Goal: Transaction & Acquisition: Book appointment/travel/reservation

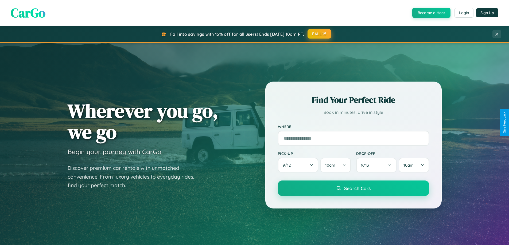
click at [319, 34] on button "FALL15" at bounding box center [319, 34] width 24 height 10
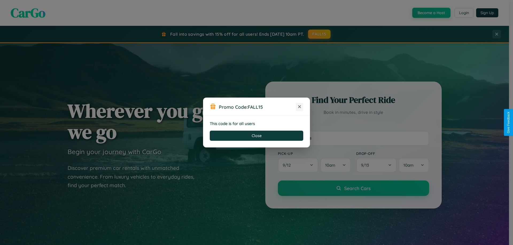
click at [299, 107] on icon at bounding box center [299, 106] width 5 height 5
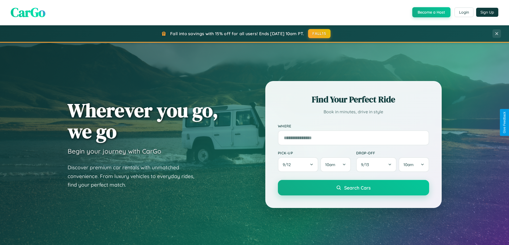
scroll to position [16, 0]
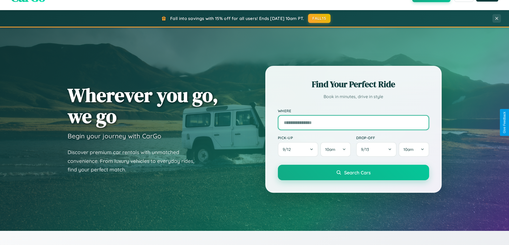
click at [353, 123] on input "text" at bounding box center [353, 122] width 151 height 15
type input "**********"
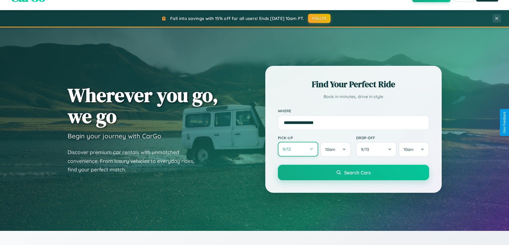
click at [298, 150] on button "9 / 12" at bounding box center [298, 149] width 41 height 15
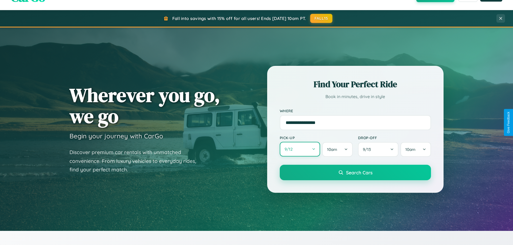
select select "*"
select select "****"
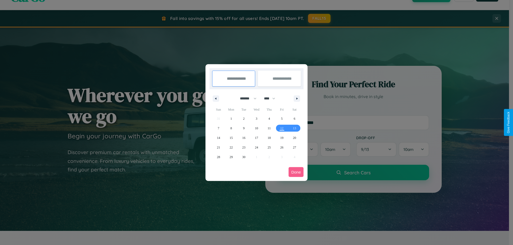
drag, startPoint x: 246, startPoint y: 99, endPoint x: 256, endPoint y: 107, distance: 13.7
click at [246, 99] on select "******* ******** ***** ***** *** **** **** ****** ********* ******* ******** **…" at bounding box center [247, 98] width 23 height 9
select select "*"
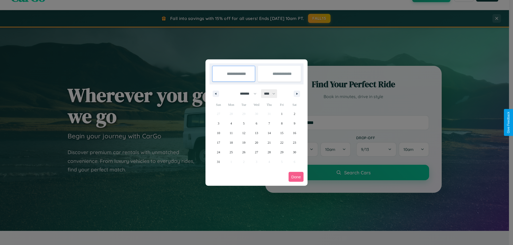
drag, startPoint x: 272, startPoint y: 94, endPoint x: 256, endPoint y: 107, distance: 20.5
click at [272, 94] on select "**** **** **** **** **** **** **** **** **** **** **** **** **** **** **** ****…" at bounding box center [269, 93] width 16 height 9
select select "****"
click at [282, 133] on span "14" at bounding box center [281, 133] width 3 height 10
type input "**********"
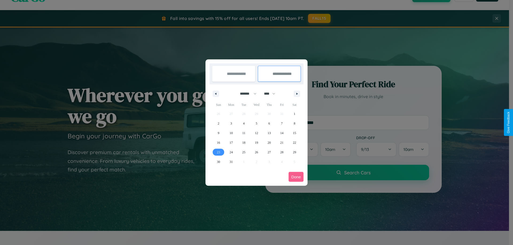
click at [218, 152] on span "23" at bounding box center [218, 153] width 3 height 10
type input "**********"
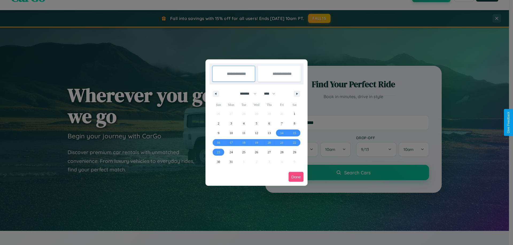
click at [296, 177] on button "Done" at bounding box center [295, 177] width 15 height 10
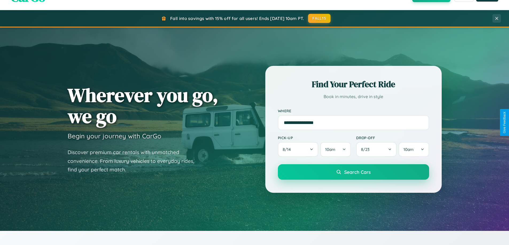
click at [353, 172] on span "Search Cars" at bounding box center [357, 172] width 26 height 6
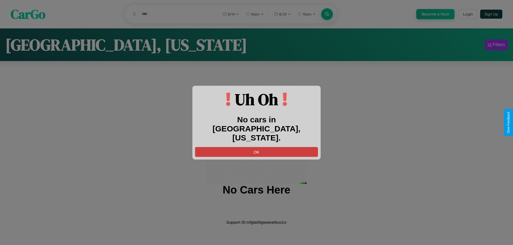
click at [256, 147] on button "OK" at bounding box center [256, 152] width 123 height 10
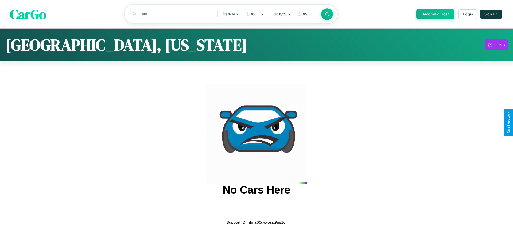
click at [28, 14] on span "CarGo" at bounding box center [28, 14] width 36 height 18
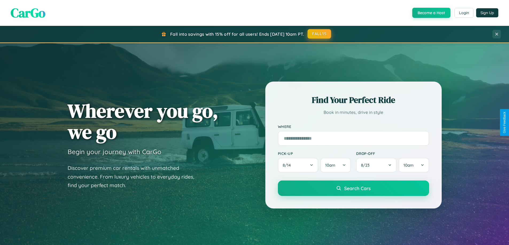
click at [319, 34] on button "FALL15" at bounding box center [319, 34] width 24 height 10
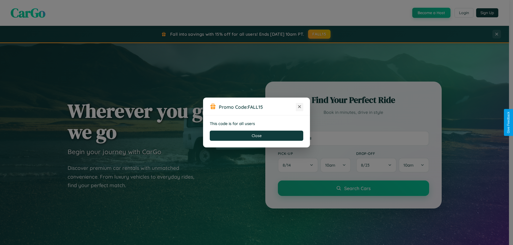
click at [299, 107] on icon at bounding box center [299, 106] width 5 height 5
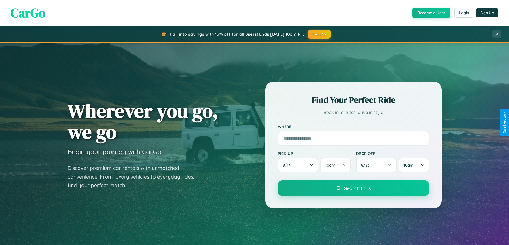
scroll to position [1028, 0]
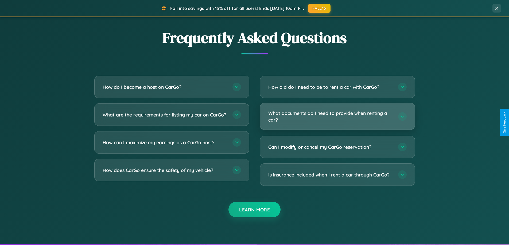
click at [337, 116] on h3 "What documents do I need to provide when renting a car?" at bounding box center [330, 116] width 124 height 13
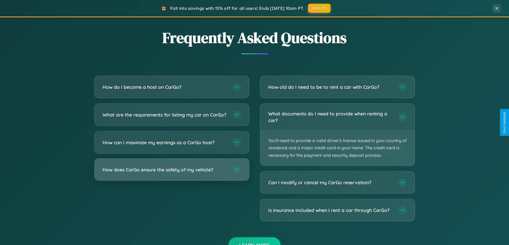
click at [171, 173] on h3 "How does CarGo ensure the safety of my vehicle?" at bounding box center [165, 170] width 124 height 7
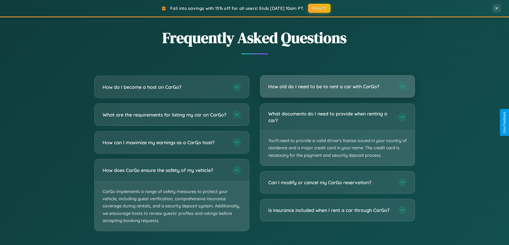
click at [337, 87] on h3 "How old do I need to be to rent a car with CarGo?" at bounding box center [330, 86] width 124 height 7
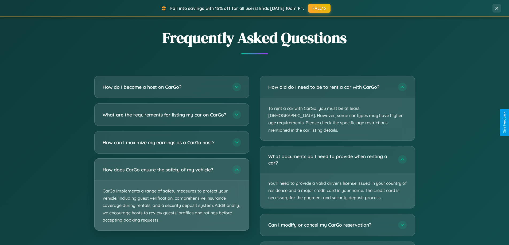
click at [171, 200] on p "CarGo implements a range of safety measures to protect your vehicle, including …" at bounding box center [172, 206] width 154 height 50
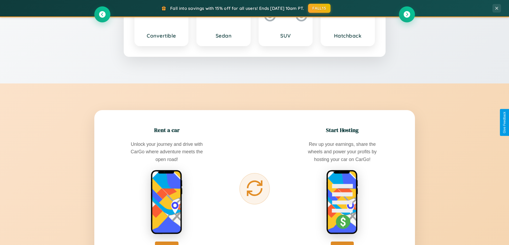
scroll to position [230, 0]
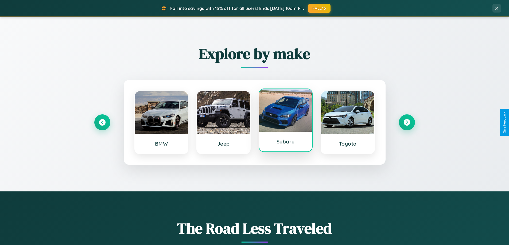
click at [285, 120] on div at bounding box center [285, 110] width 53 height 43
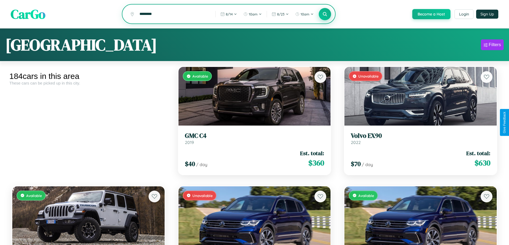
click at [325, 14] on icon at bounding box center [324, 13] width 5 height 5
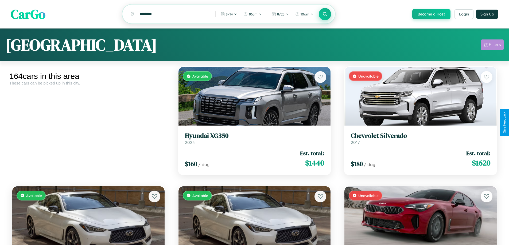
click at [492, 46] on div "Filters" at bounding box center [495, 44] width 12 height 5
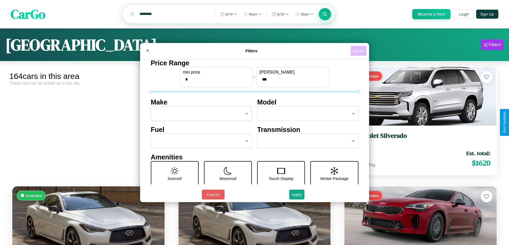
click at [359, 51] on button "Reset" at bounding box center [358, 51] width 16 height 10
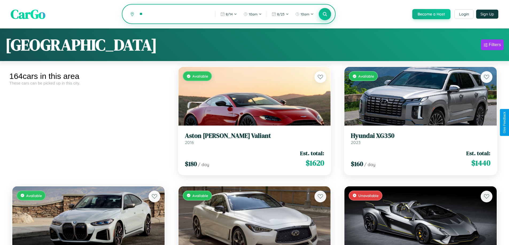
type input "*"
type input "********"
click at [325, 14] on icon at bounding box center [324, 13] width 5 height 5
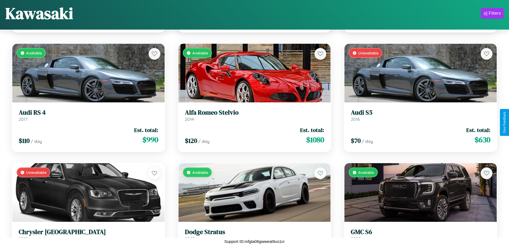
scroll to position [1032, 0]
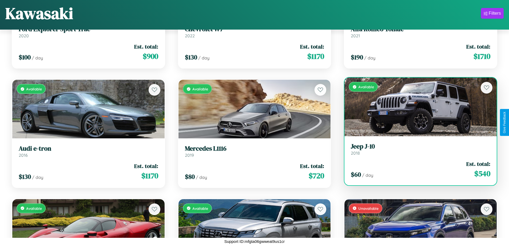
click at [417, 109] on div "Available" at bounding box center [420, 107] width 152 height 59
click at [417, 107] on div "Available" at bounding box center [420, 107] width 152 height 59
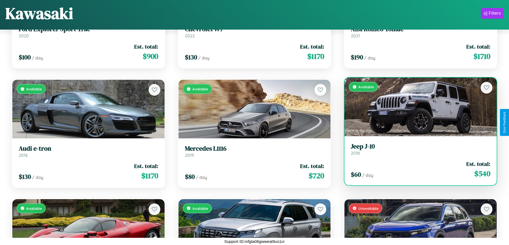
click at [417, 107] on div "Available" at bounding box center [420, 107] width 152 height 59
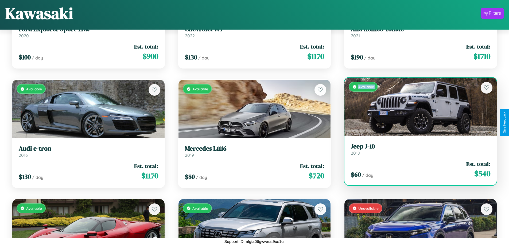
click at [417, 107] on div "Available" at bounding box center [420, 107] width 152 height 59
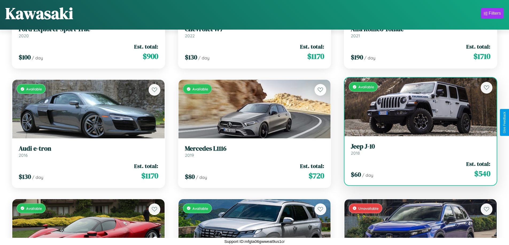
click at [417, 107] on div "Available" at bounding box center [420, 107] width 152 height 59
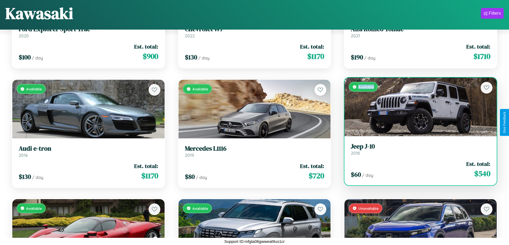
click at [417, 107] on div "Available" at bounding box center [420, 107] width 152 height 59
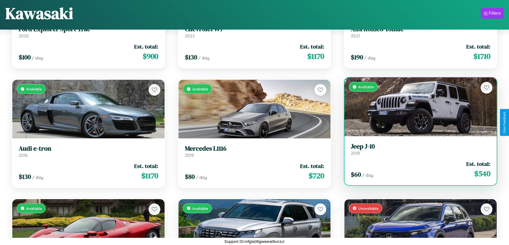
click at [417, 149] on h3 "Jeep J-10" at bounding box center [420, 147] width 139 height 8
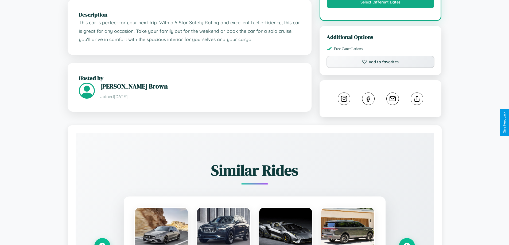
scroll to position [297, 0]
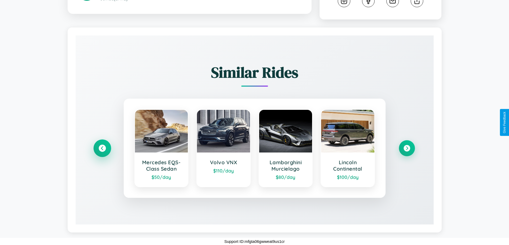
click at [102, 149] on icon at bounding box center [102, 148] width 7 height 7
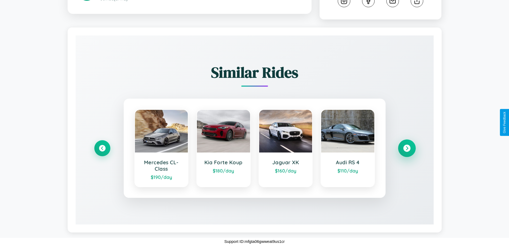
click at [407, 149] on icon at bounding box center [406, 148] width 7 height 7
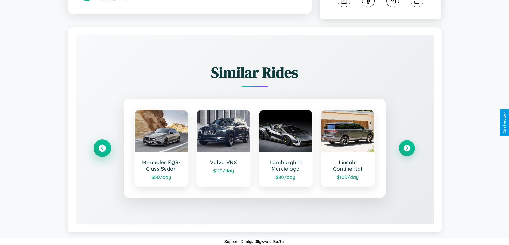
click at [102, 149] on icon at bounding box center [102, 148] width 7 height 7
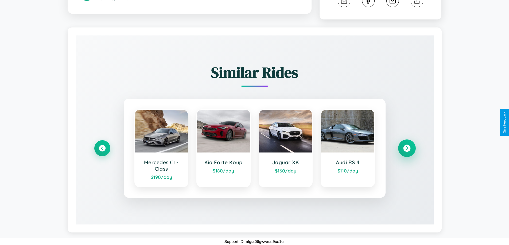
click at [407, 149] on icon at bounding box center [406, 148] width 7 height 7
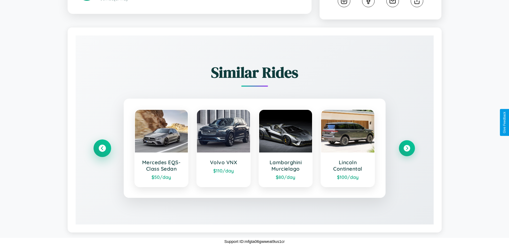
click at [102, 149] on icon at bounding box center [102, 148] width 7 height 7
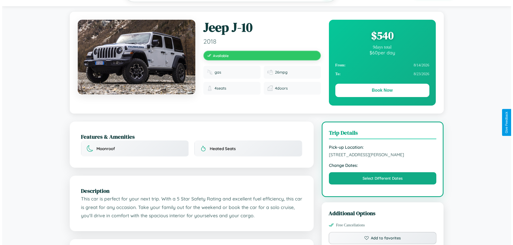
scroll to position [0, 0]
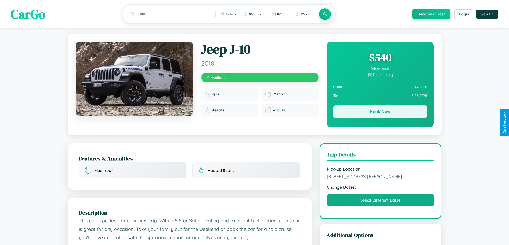
click at [380, 113] on button "Book Now" at bounding box center [380, 111] width 94 height 13
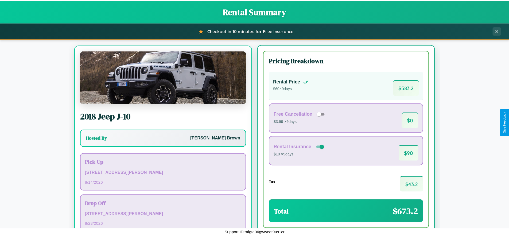
scroll to position [25, 0]
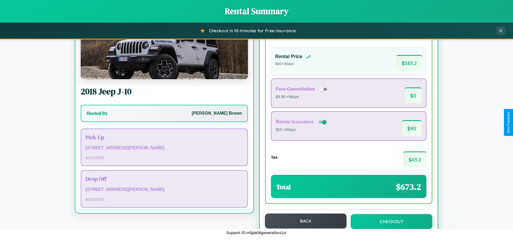
click at [303, 221] on button "Back" at bounding box center [305, 221] width 81 height 15
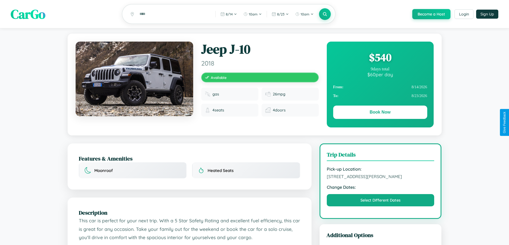
click at [380, 58] on div "$ 540" at bounding box center [380, 57] width 94 height 14
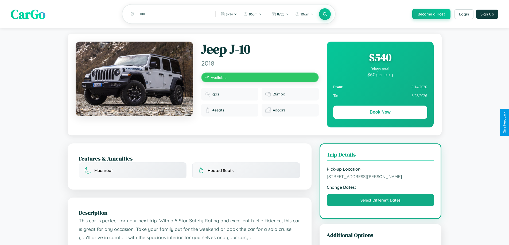
click at [380, 58] on div "$ 540" at bounding box center [380, 57] width 94 height 14
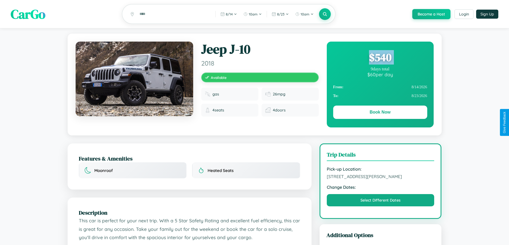
click at [380, 58] on div "$ 540" at bounding box center [380, 57] width 94 height 14
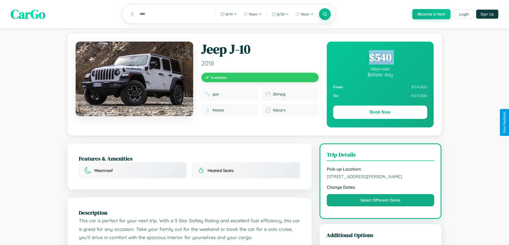
click at [380, 58] on div "$ 540" at bounding box center [380, 57] width 94 height 14
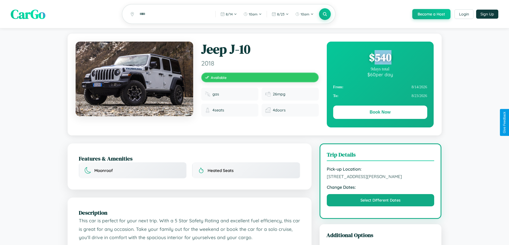
click at [380, 58] on div "$ 540" at bounding box center [380, 57] width 94 height 14
